Goal: Task Accomplishment & Management: Use online tool/utility

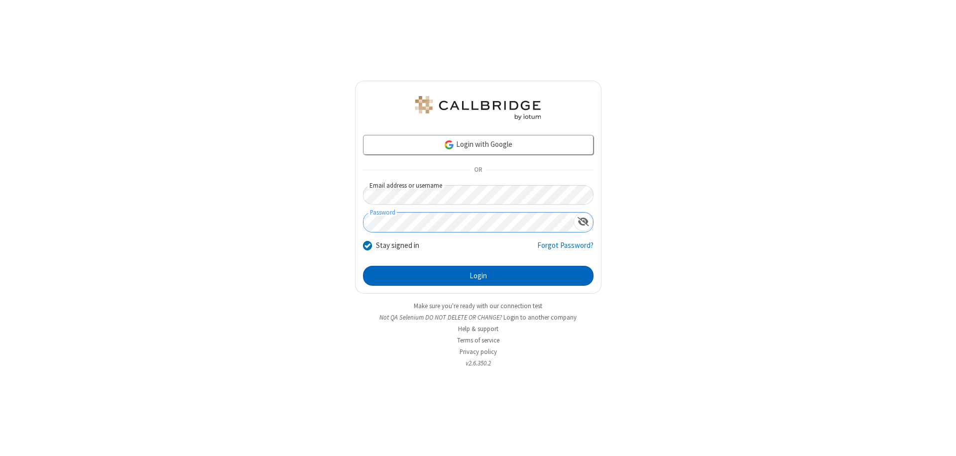
click at [478, 276] on button "Login" at bounding box center [478, 276] width 230 height 20
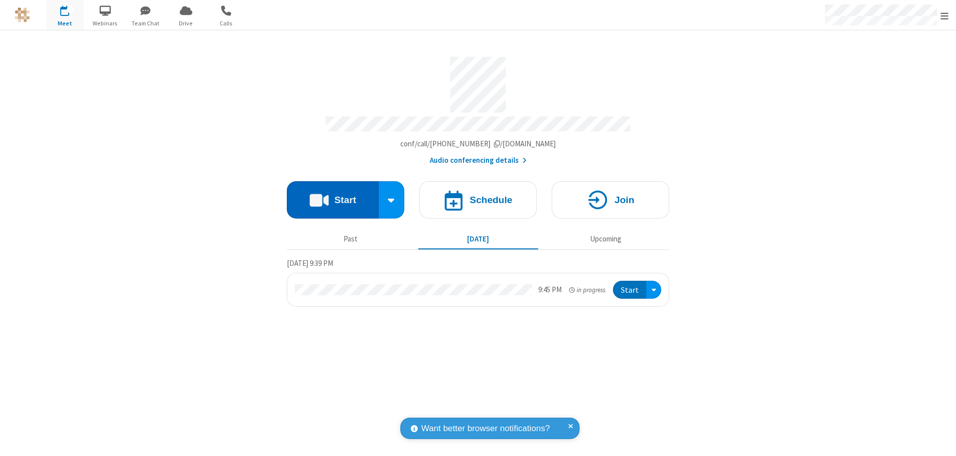
click at [332, 195] on button "Start" at bounding box center [333, 199] width 92 height 37
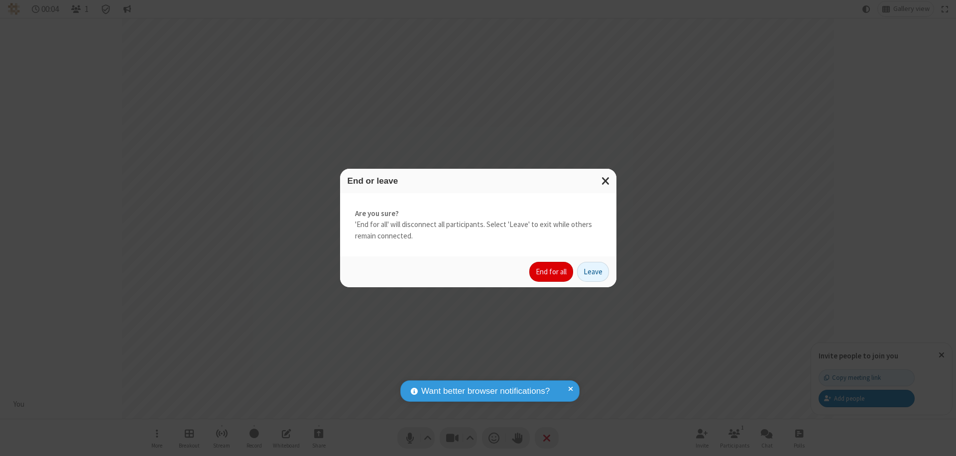
click at [551, 272] on button "End for all" at bounding box center [551, 272] width 44 height 20
